Goal: Ask a question

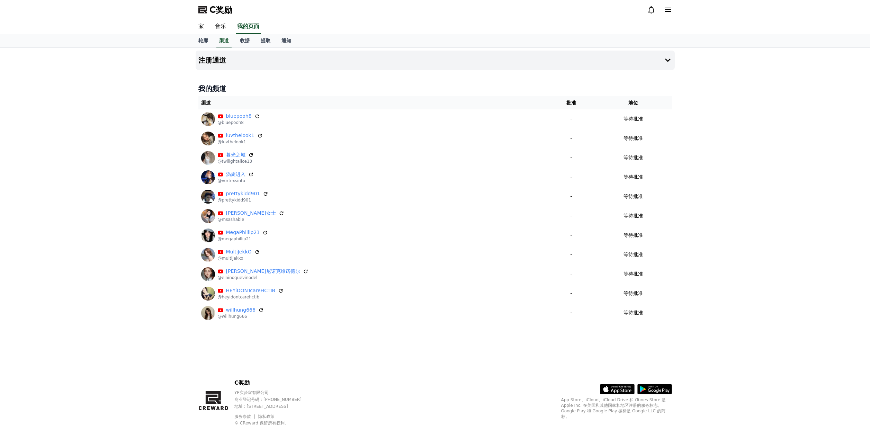
click at [12, 448] on div "button" at bounding box center [6, 448] width 12 height 0
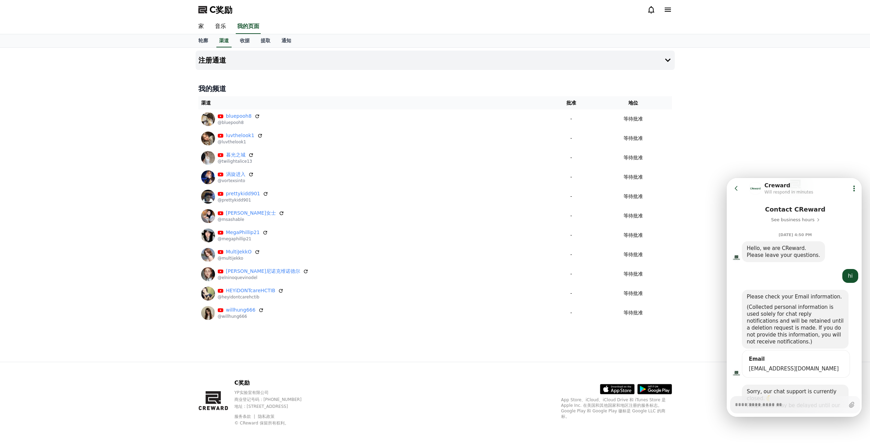
scroll to position [63, 0]
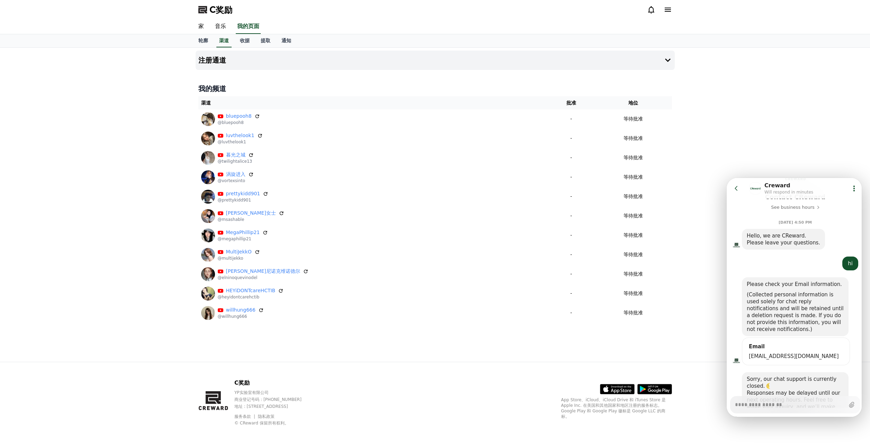
type textarea "*"
click at [851, 187] on icon at bounding box center [854, 188] width 7 height 7
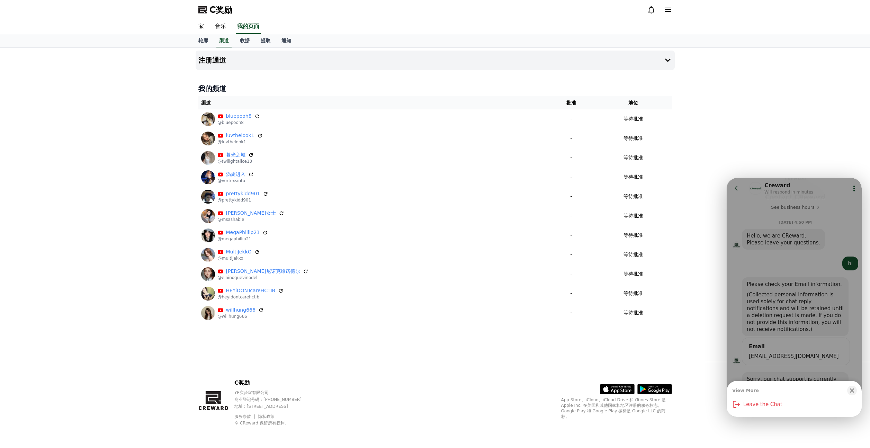
click at [832, 248] on div "View More Close bottom sheet modal Leave the Chat" at bounding box center [794, 297] width 135 height 239
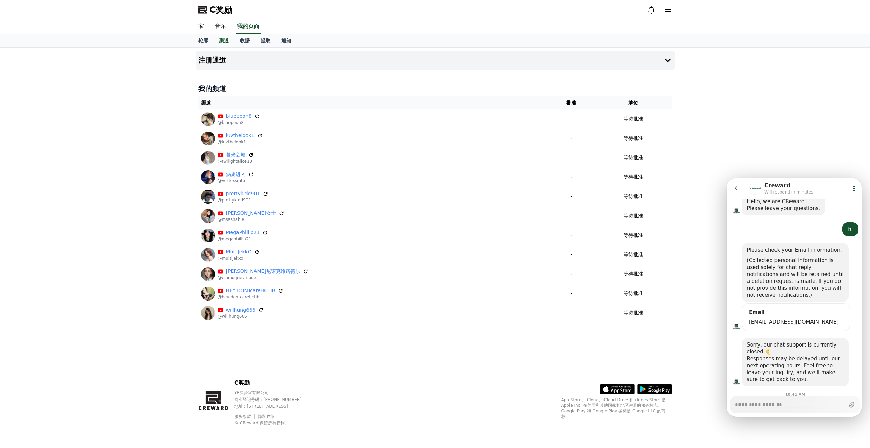
scroll to position [123, 0]
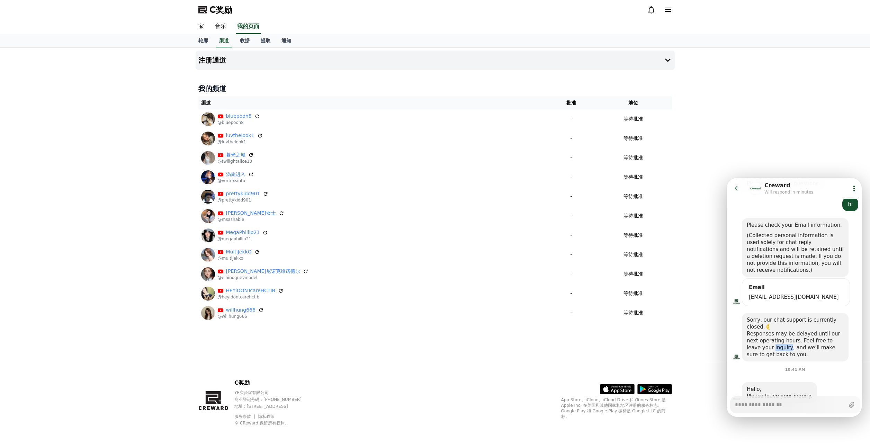
copy div "inquiry"
drag, startPoint x: 778, startPoint y: 356, endPoint x: 746, endPoint y: 320, distance: 48.3
click at [746, 320] on div "Sorry, our chat support is currently closed. Responses may be delayed until our…" at bounding box center [795, 337] width 107 height 48
copy div "Sorry, our chat support is currently closed. Responses may be delayed until our…"
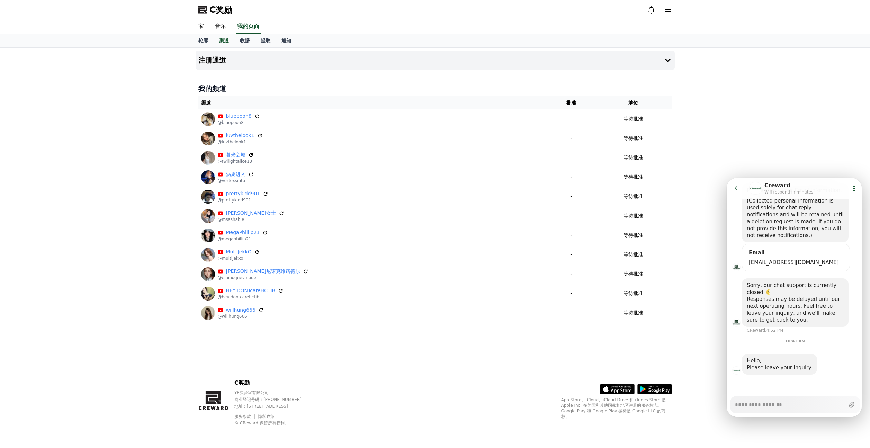
click at [781, 363] on div "Hello," at bounding box center [779, 360] width 65 height 7
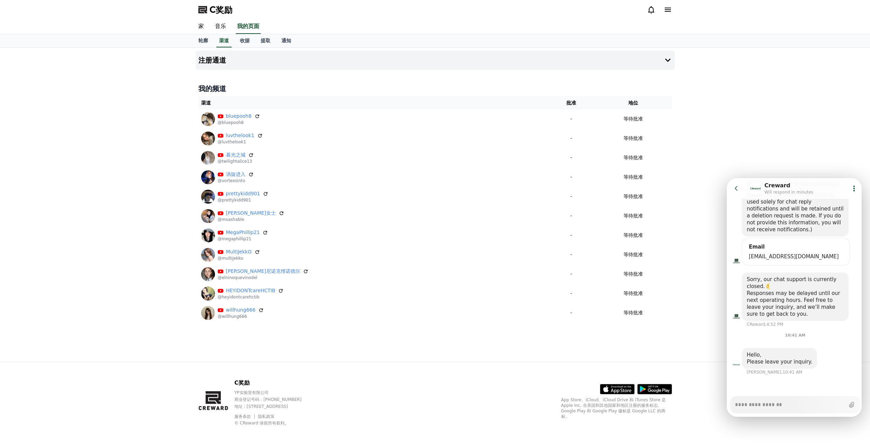
scroll to position [163, 0]
drag, startPoint x: 807, startPoint y: 363, endPoint x: 739, endPoint y: 352, distance: 68.1
click at [739, 352] on div "Hello, Please leave your inquiry." at bounding box center [795, 358] width 137 height 21
click at [759, 351] on div "Hello, Please leave your inquiry." at bounding box center [779, 358] width 75 height 21
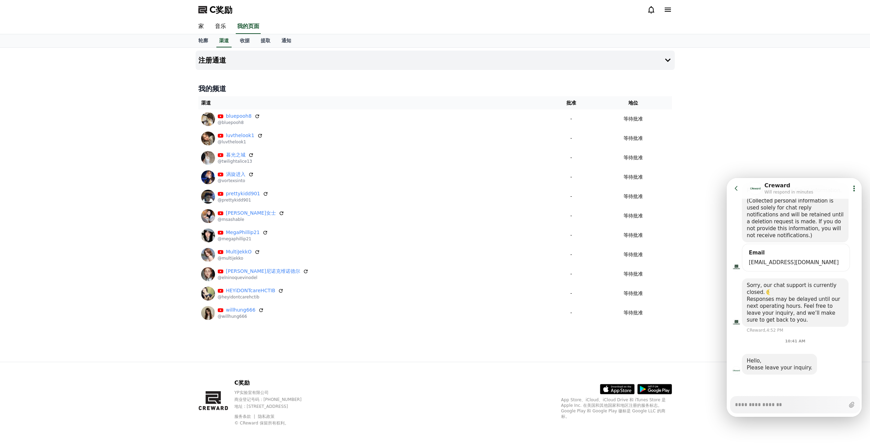
click at [817, 357] on div "Hello, Please leave your inquiry." at bounding box center [787, 364] width 90 height 21
drag, startPoint x: 748, startPoint y: 362, endPoint x: 809, endPoint y: 370, distance: 61.8
click at [809, 370] on div "Hello, Please leave your inquiry." at bounding box center [779, 364] width 75 height 21
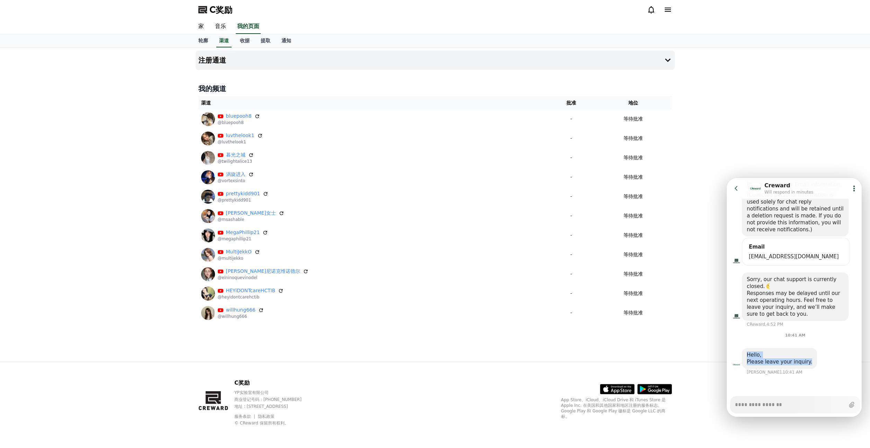
copy div "Hello, Please leave your inquiry."
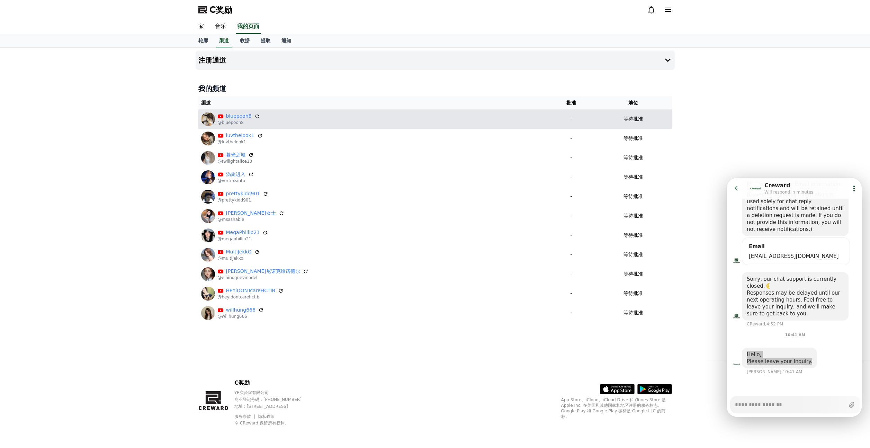
click at [625, 118] on font "等待批准" at bounding box center [632, 119] width 19 height 6
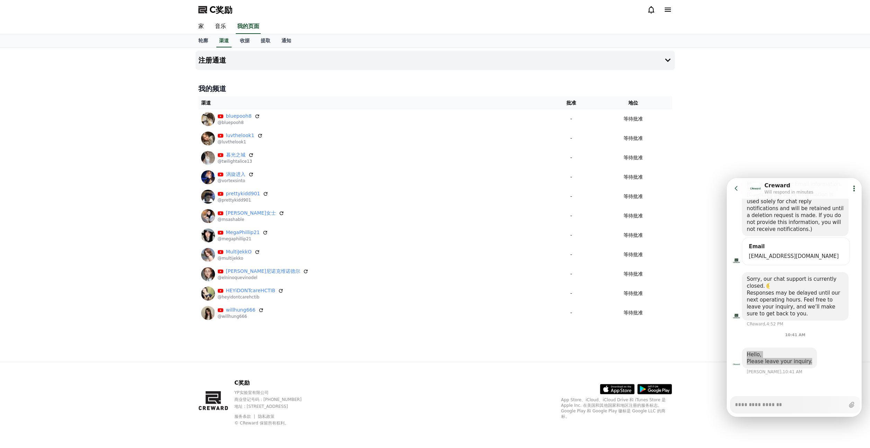
click at [685, 124] on div "注册通道 我的频道 渠道 批准 地位 bluepooh8 @bluepooh8 - 等待批准 luvthelook1 @luvthelook1 - 等待批准 …" at bounding box center [435, 205] width 870 height 314
click at [732, 190] on button "Go to previous page" at bounding box center [739, 188] width 18 height 14
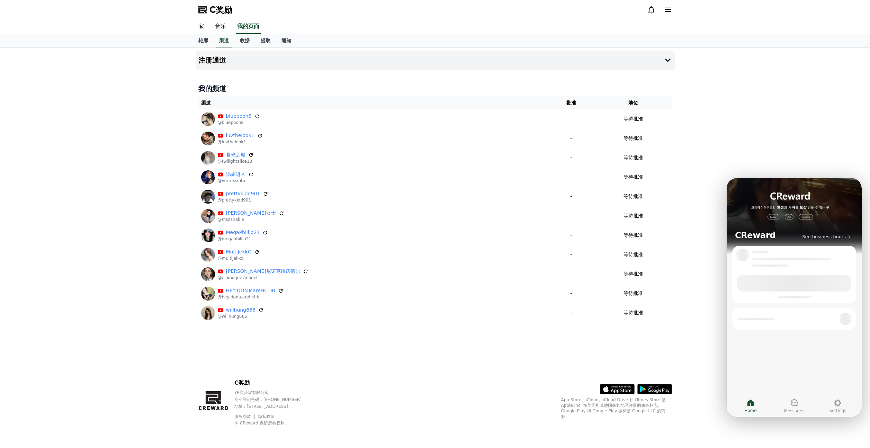
click at [733, 189] on div "CReward See business hours" at bounding box center [794, 212] width 135 height 68
click at [759, 155] on div "注册通道 我的频道 渠道 批准 地位 bluepooh8 @bluepooh8 - 等待批准 luvthelook1 @luvthelook1 - 等待批准 …" at bounding box center [435, 205] width 870 height 314
